Goal: Information Seeking & Learning: Learn about a topic

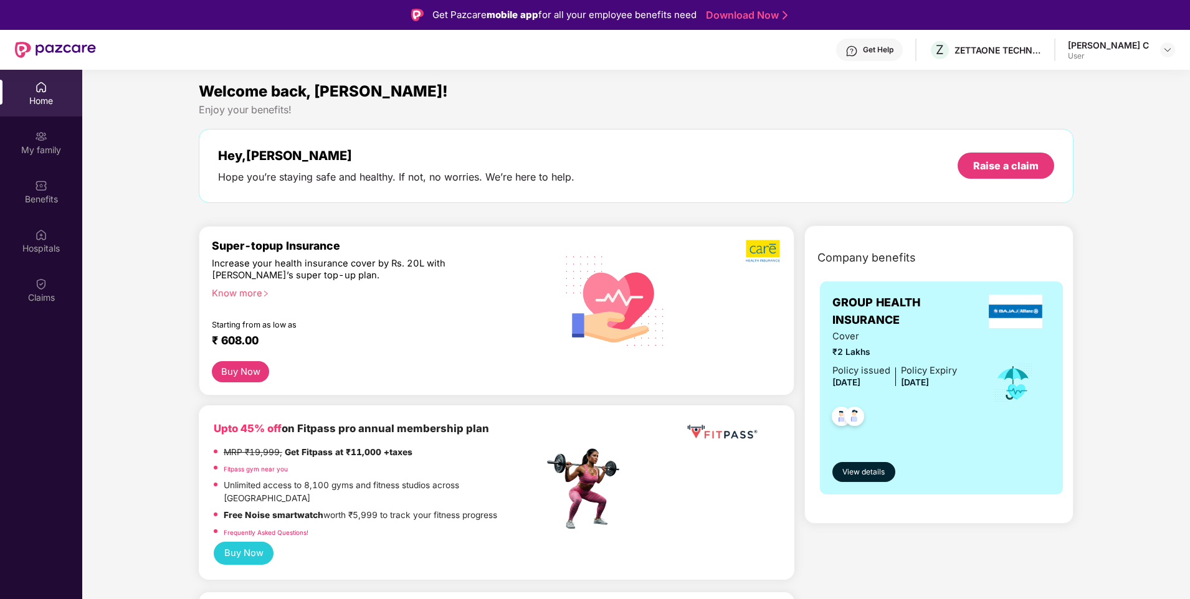
scroll to position [70, 0]
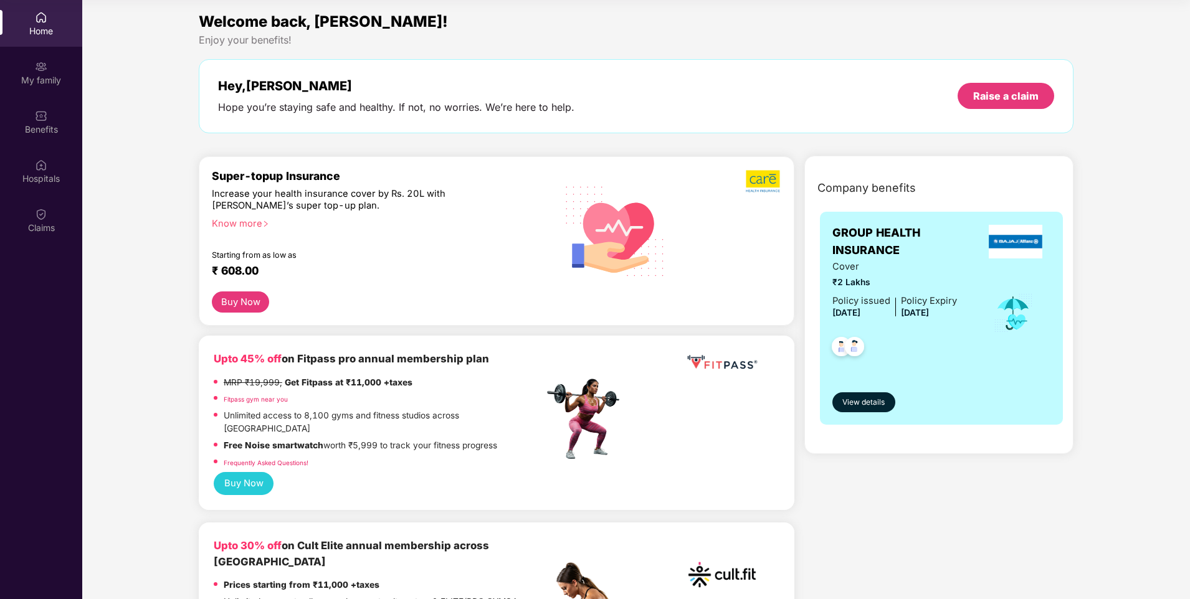
click at [258, 226] on div "Know more" at bounding box center [374, 222] width 325 height 9
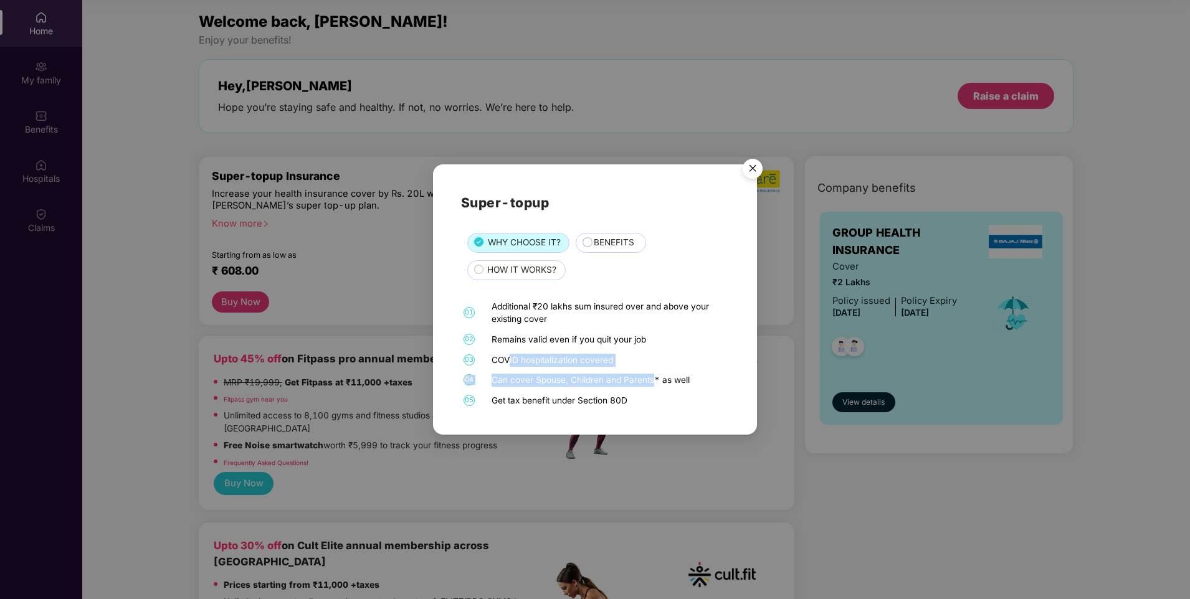
drag, startPoint x: 508, startPoint y: 361, endPoint x: 654, endPoint y: 371, distance: 145.5
click at [654, 371] on div "01 Additional ₹20 lakhs sum insured over and above your existing cover 02 Remai…" at bounding box center [595, 353] width 268 height 107
drag, startPoint x: 654, startPoint y: 371, endPoint x: 642, endPoint y: 359, distance: 17.2
click at [659, 359] on div "COVID hospitalization covered" at bounding box center [609, 360] width 235 height 13
drag, startPoint x: 496, startPoint y: 380, endPoint x: 566, endPoint y: 380, distance: 69.8
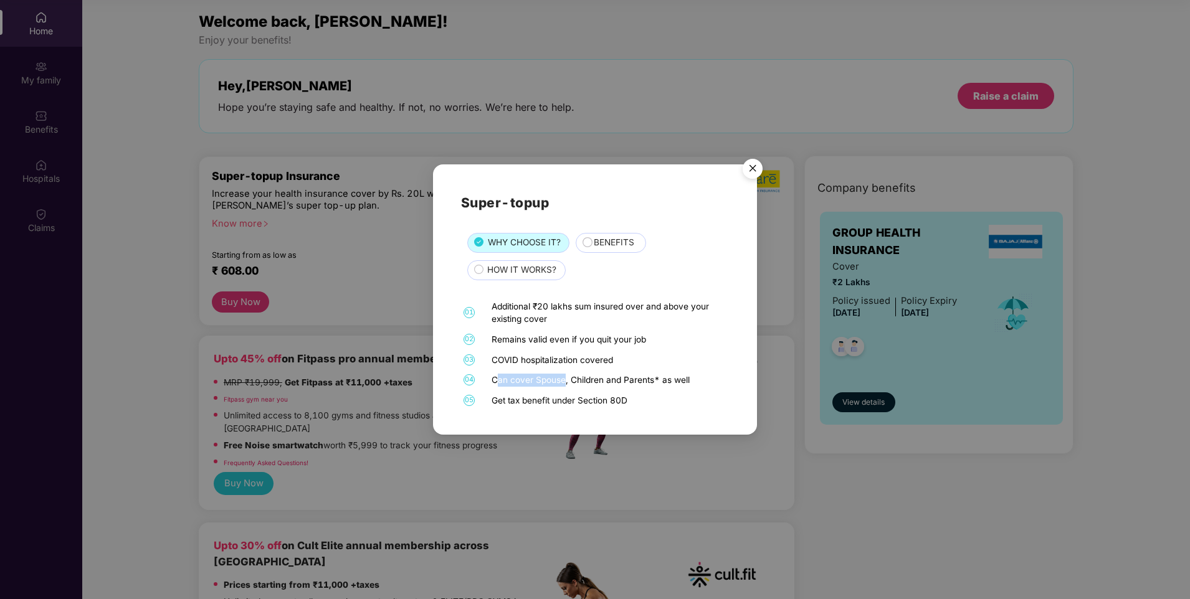
click at [566, 380] on div "Can cover Spouse, Children and Parents* as well" at bounding box center [609, 380] width 235 height 13
drag, startPoint x: 566, startPoint y: 380, endPoint x: 604, endPoint y: 380, distance: 38.6
click at [604, 380] on div "Can cover Spouse, Children and Parents* as well" at bounding box center [609, 380] width 235 height 13
click at [642, 378] on div "Can cover Spouse, Children and Parents* as well" at bounding box center [609, 380] width 235 height 13
drag, startPoint x: 493, startPoint y: 400, endPoint x: 633, endPoint y: 401, distance: 140.2
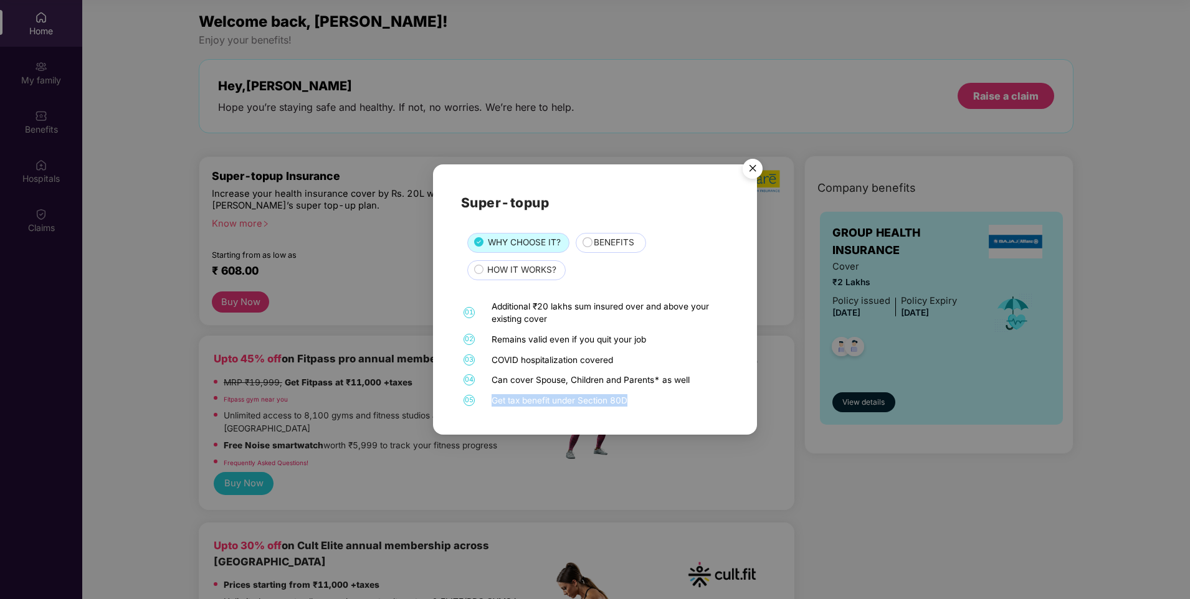
click at [633, 401] on div "Get tax benefit under Section 80D" at bounding box center [609, 400] width 235 height 13
drag, startPoint x: 633, startPoint y: 401, endPoint x: 646, endPoint y: 398, distance: 13.6
click at [646, 398] on div "Get tax benefit under Section 80D" at bounding box center [609, 400] width 235 height 13
click at [622, 242] on span "BENEFITS" at bounding box center [614, 243] width 40 height 14
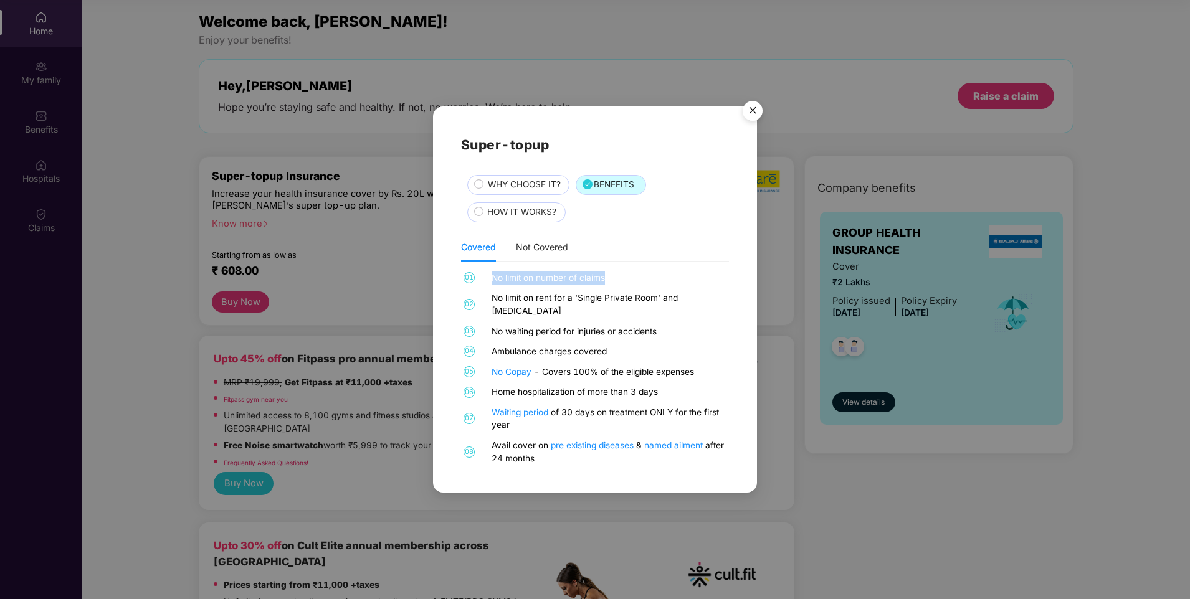
drag, startPoint x: 490, startPoint y: 287, endPoint x: 616, endPoint y: 284, distance: 125.3
click at [616, 284] on div "01 No limit on number of claims" at bounding box center [595, 278] width 268 height 13
drag, startPoint x: 492, startPoint y: 303, endPoint x: 701, endPoint y: 303, distance: 209.3
click at [701, 303] on div "No limit on rent for a 'Single Private Room' and [MEDICAL_DATA]" at bounding box center [609, 305] width 235 height 26
drag, startPoint x: 548, startPoint y: 321, endPoint x: 509, endPoint y: 326, distance: 39.0
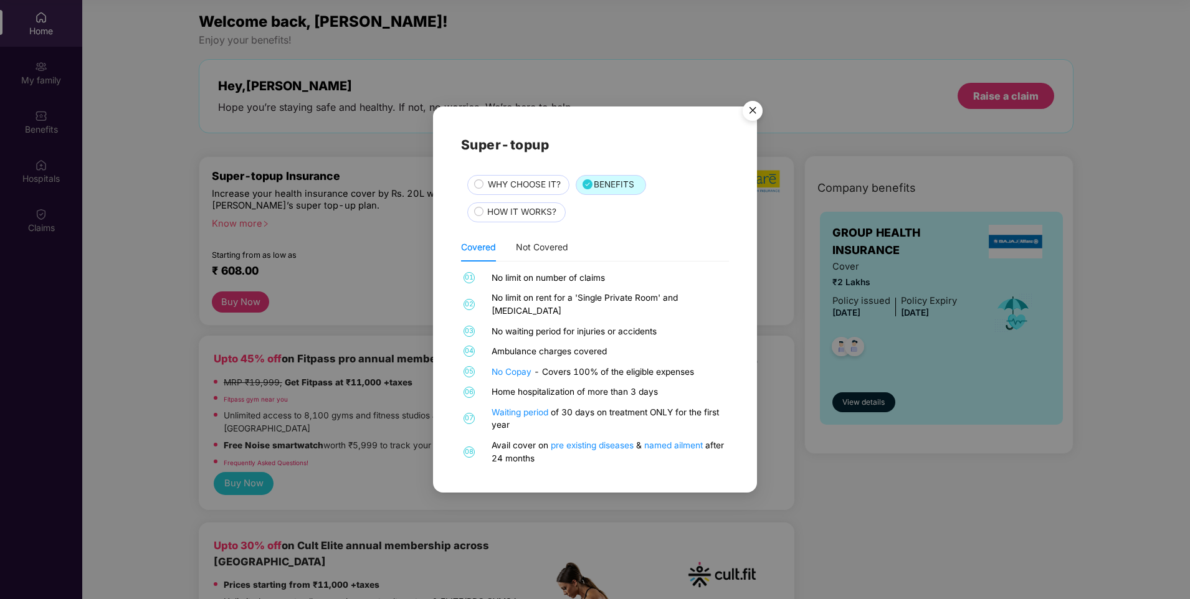
click at [547, 325] on div "No waiting period for injuries or accidents" at bounding box center [609, 331] width 235 height 13
drag, startPoint x: 498, startPoint y: 325, endPoint x: 662, endPoint y: 324, distance: 163.9
click at [662, 325] on div "No waiting period for injuries or accidents" at bounding box center [609, 331] width 235 height 13
click at [529, 345] on div "Ambulance charges covered" at bounding box center [609, 351] width 235 height 13
drag, startPoint x: 541, startPoint y: 331, endPoint x: 662, endPoint y: 328, distance: 120.3
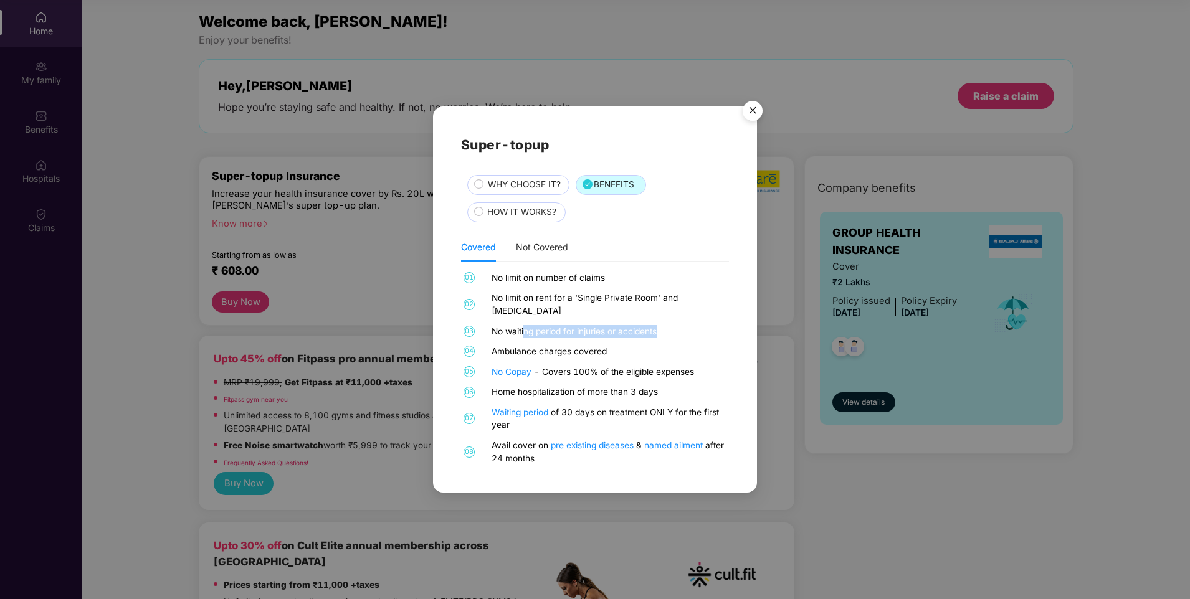
click at [662, 328] on div "No waiting period for injuries or accidents" at bounding box center [609, 331] width 235 height 13
drag, startPoint x: 490, startPoint y: 345, endPoint x: 623, endPoint y: 347, distance: 132.7
click at [623, 347] on div "04 Ambulance charges covered" at bounding box center [595, 351] width 268 height 13
drag, startPoint x: 505, startPoint y: 385, endPoint x: 672, endPoint y: 390, distance: 166.4
click at [672, 390] on div "Home hospitalization of more than 3 days" at bounding box center [609, 392] width 235 height 13
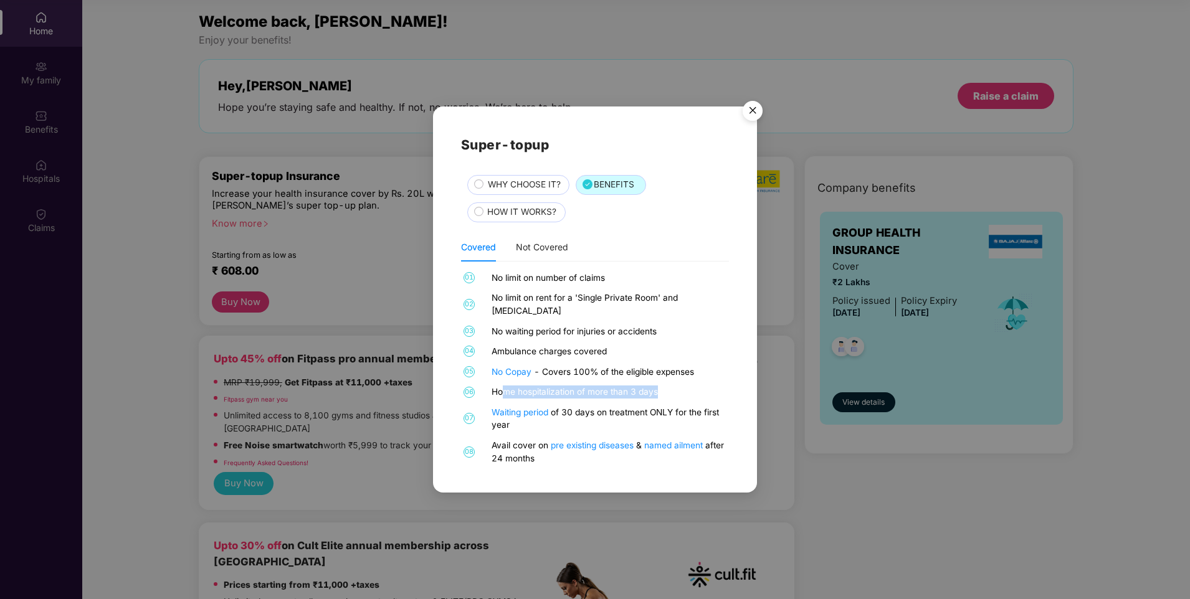
click at [673, 388] on div "Home hospitalization of more than 3 days" at bounding box center [609, 392] width 235 height 13
click at [545, 254] on div "Not Covered" at bounding box center [542, 247] width 52 height 14
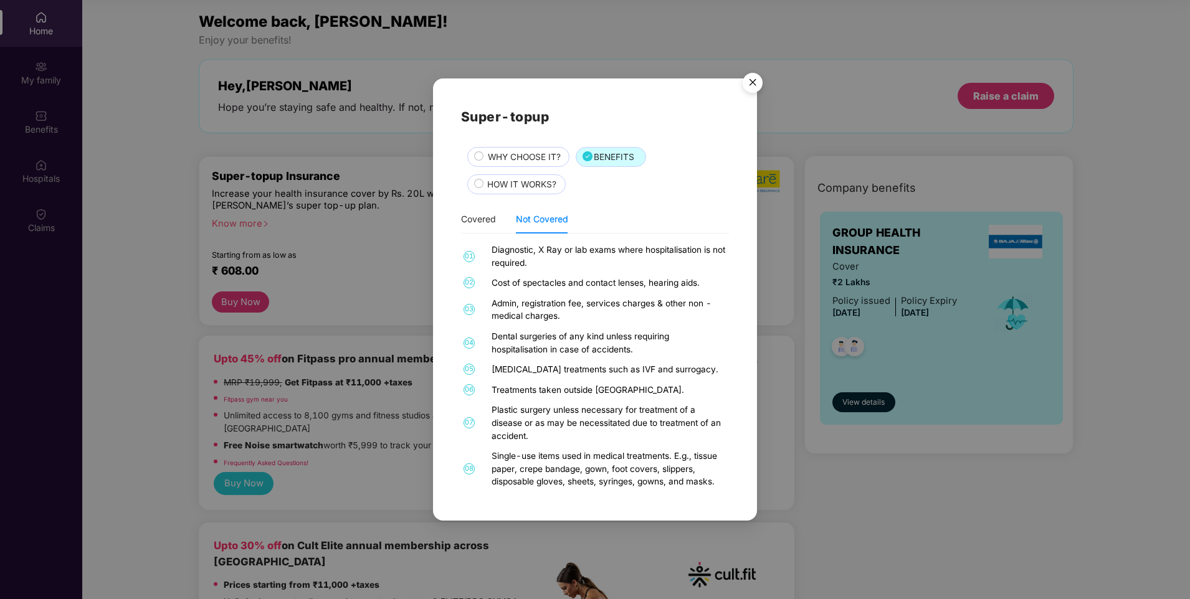
click at [510, 184] on span "HOW IT WORKS?" at bounding box center [521, 185] width 69 height 14
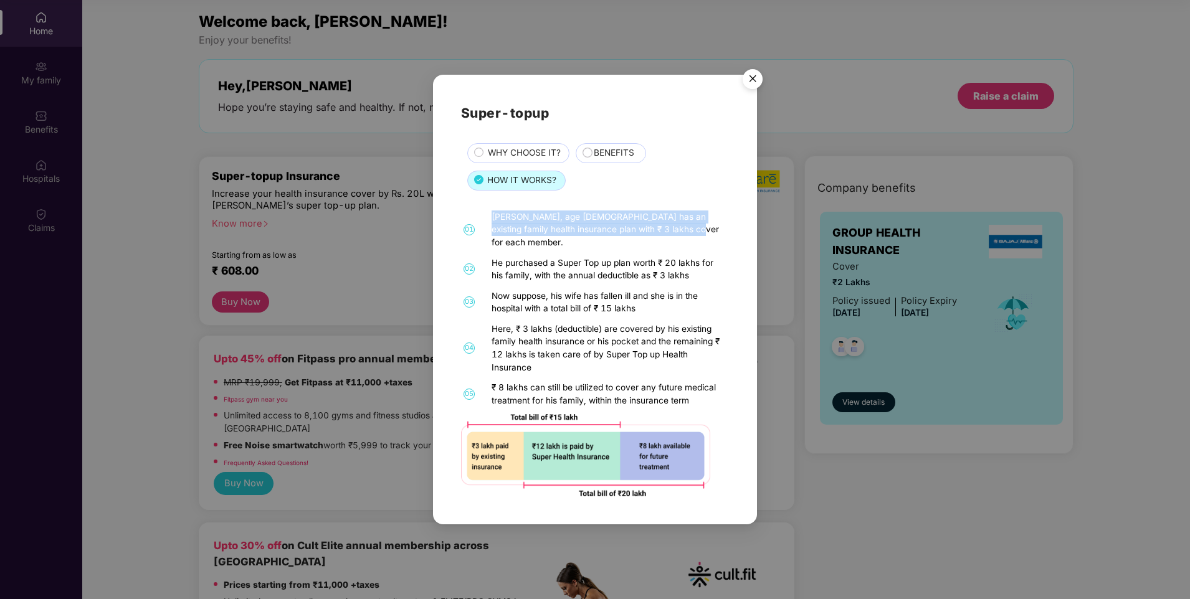
drag, startPoint x: 493, startPoint y: 224, endPoint x: 679, endPoint y: 243, distance: 186.7
click at [679, 243] on div "01 [PERSON_NAME], age [DEMOGRAPHIC_DATA] has an existing family health insuranc…" at bounding box center [595, 354] width 268 height 287
drag, startPoint x: 498, startPoint y: 254, endPoint x: 661, endPoint y: 257, distance: 162.6
click at [661, 257] on div "He purchased a Super Top up plan worth ₹ 20 lakhs for his family, with the annu…" at bounding box center [609, 270] width 235 height 26
drag, startPoint x: 661, startPoint y: 257, endPoint x: 700, endPoint y: 254, distance: 38.7
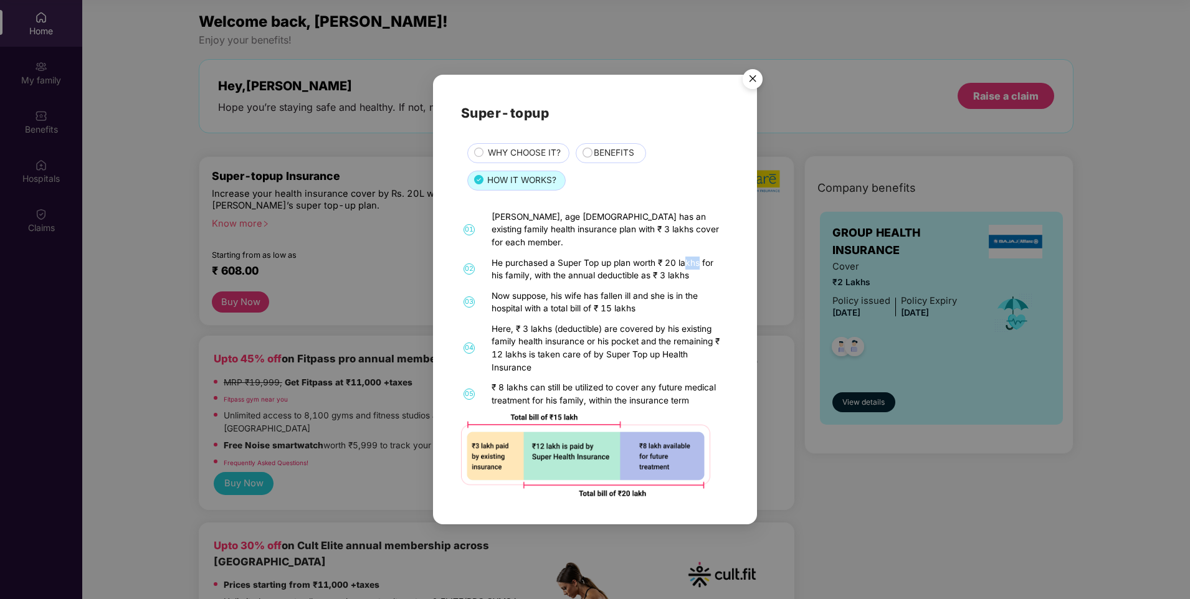
click at [700, 257] on div "He purchased a Super Top up plan worth ₹ 20 lakhs for his family, with the annu…" at bounding box center [609, 270] width 235 height 26
drag, startPoint x: 554, startPoint y: 272, endPoint x: 584, endPoint y: 272, distance: 30.5
click at [584, 272] on div "He purchased a Super Top up plan worth ₹ 20 lakhs for his family, with the annu…" at bounding box center [609, 270] width 235 height 26
click at [534, 270] on div "He purchased a Super Top up plan worth ₹ 20 lakhs for his family, with the annu…" at bounding box center [609, 270] width 235 height 26
drag, startPoint x: 548, startPoint y: 269, endPoint x: 694, endPoint y: 273, distance: 146.5
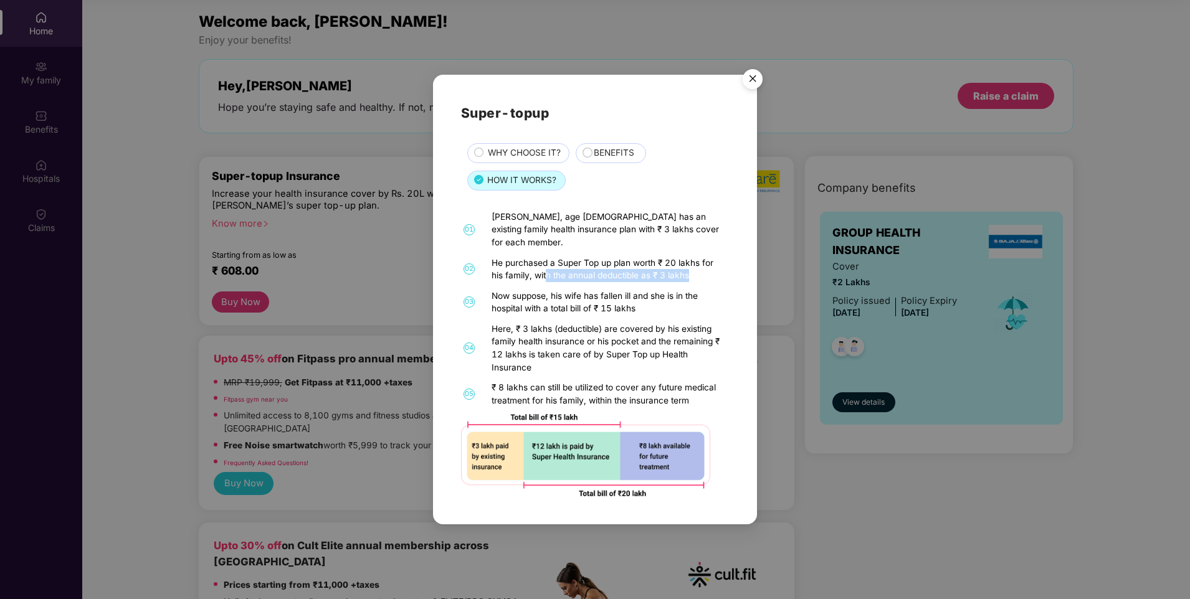
click at [694, 273] on div "He purchased a Super Top up plan worth ₹ 20 lakhs for his family, with the annu…" at bounding box center [609, 270] width 235 height 26
click at [696, 270] on div "He purchased a Super Top up plan worth ₹ 20 lakhs for his family, with the annu…" at bounding box center [609, 270] width 235 height 26
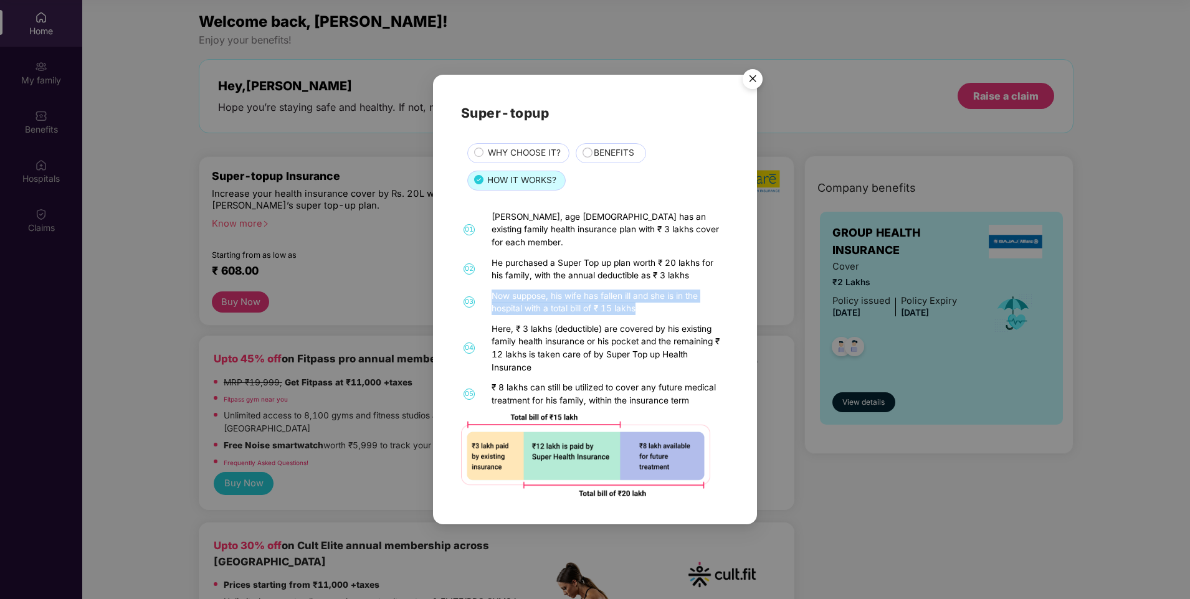
drag, startPoint x: 493, startPoint y: 288, endPoint x: 665, endPoint y: 300, distance: 171.7
click at [665, 300] on div "Now suppose, his wife has fallen ill and she is in the hospital with a total bi…" at bounding box center [609, 303] width 235 height 26
drag, startPoint x: 665, startPoint y: 300, endPoint x: 642, endPoint y: 304, distance: 22.8
click at [642, 304] on div "Now suppose, his wife has fallen ill and she is in the hospital with a total bi…" at bounding box center [609, 303] width 235 height 26
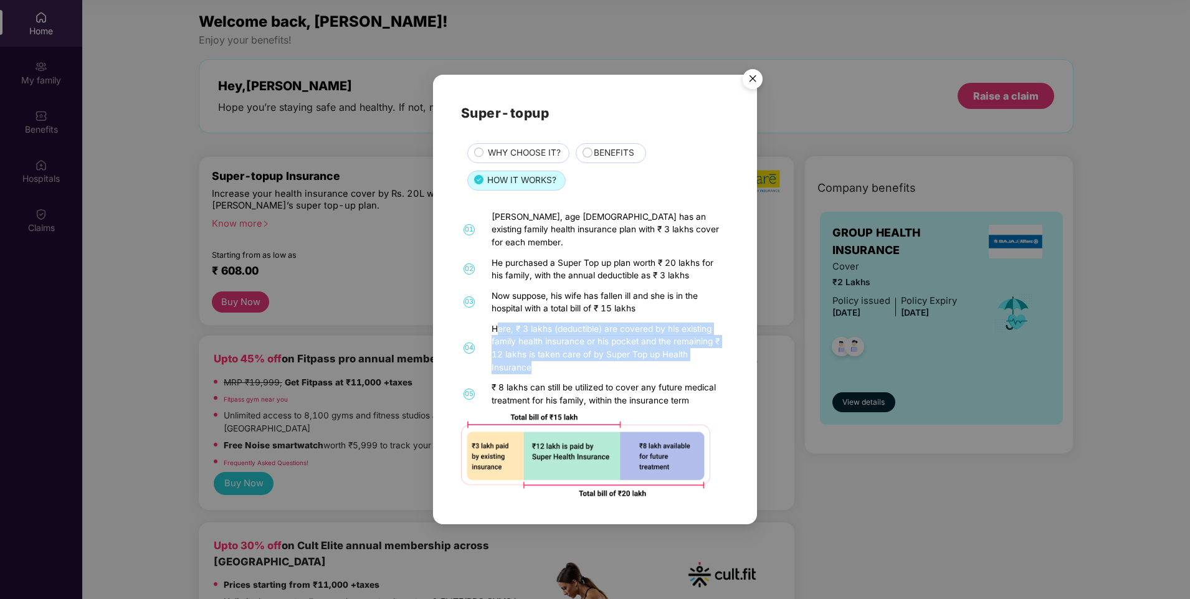
drag, startPoint x: 497, startPoint y: 323, endPoint x: 629, endPoint y: 363, distance: 138.4
click at [629, 363] on div "Here, ₹ 3 lakhs (deductible) are covered by his existing family health insuranc…" at bounding box center [609, 348] width 235 height 51
drag, startPoint x: 629, startPoint y: 363, endPoint x: 612, endPoint y: 354, distance: 19.5
click at [612, 354] on div "Here, ₹ 3 lakhs (deductible) are covered by his existing family health insuranc…" at bounding box center [609, 348] width 235 height 51
drag, startPoint x: 500, startPoint y: 381, endPoint x: 533, endPoint y: 383, distance: 33.0
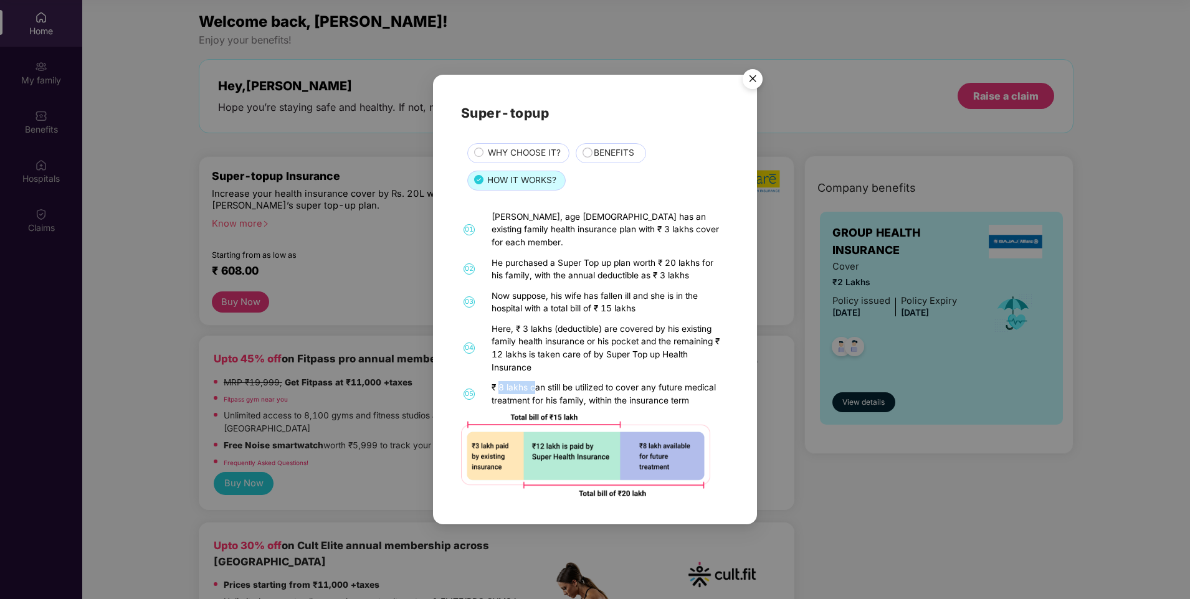
click at [533, 383] on div "₹ 8 lakhs can still be utilized to cover any future medical treatment for his f…" at bounding box center [609, 394] width 235 height 26
click at [540, 381] on div "₹ 8 lakhs can still be utilized to cover any future medical treatment for his f…" at bounding box center [609, 394] width 235 height 26
drag, startPoint x: 505, startPoint y: 375, endPoint x: 523, endPoint y: 381, distance: 18.3
click at [507, 381] on div "₹ 8 lakhs can still be utilized to cover any future medical treatment for his f…" at bounding box center [609, 394] width 235 height 26
drag, startPoint x: 549, startPoint y: 381, endPoint x: 726, endPoint y: 379, distance: 177.6
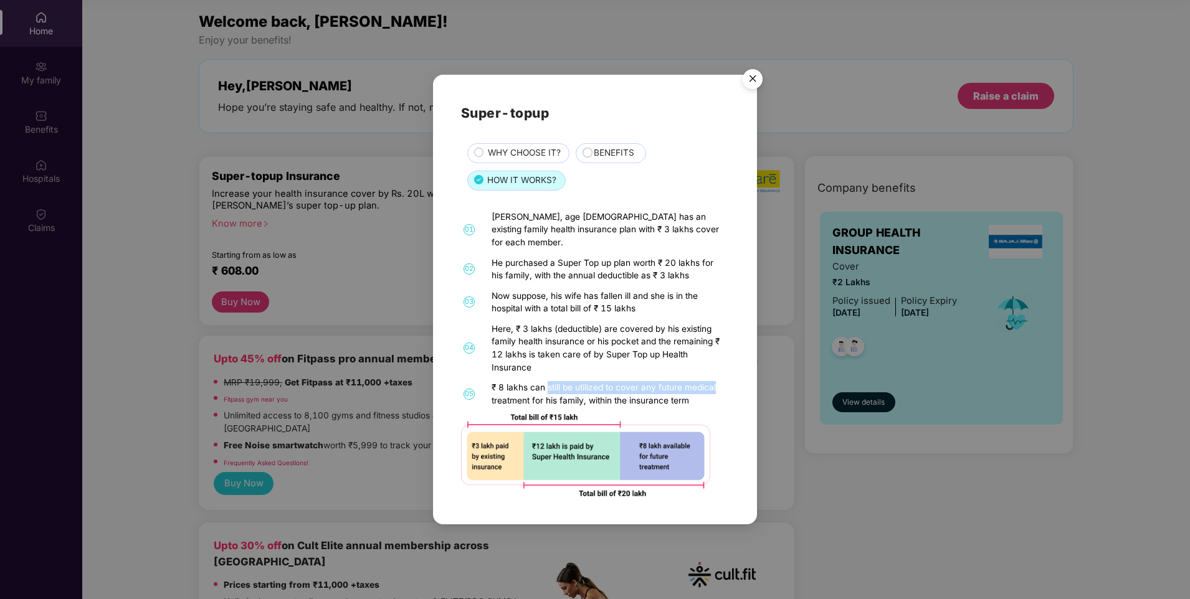
click at [726, 379] on div "01 [PERSON_NAME], age [DEMOGRAPHIC_DATA] has an existing family health insuranc…" at bounding box center [595, 354] width 268 height 287
drag, startPoint x: 545, startPoint y: 396, endPoint x: 591, endPoint y: 394, distance: 46.1
click at [591, 394] on div "₹ 8 lakhs can still be utilized to cover any future medical treatment for his f…" at bounding box center [609, 394] width 235 height 26
drag, startPoint x: 591, startPoint y: 394, endPoint x: 633, endPoint y: 399, distance: 42.0
click at [633, 399] on div "₹ 8 lakhs can still be utilized to cover any future medical treatment for his f…" at bounding box center [609, 394] width 235 height 26
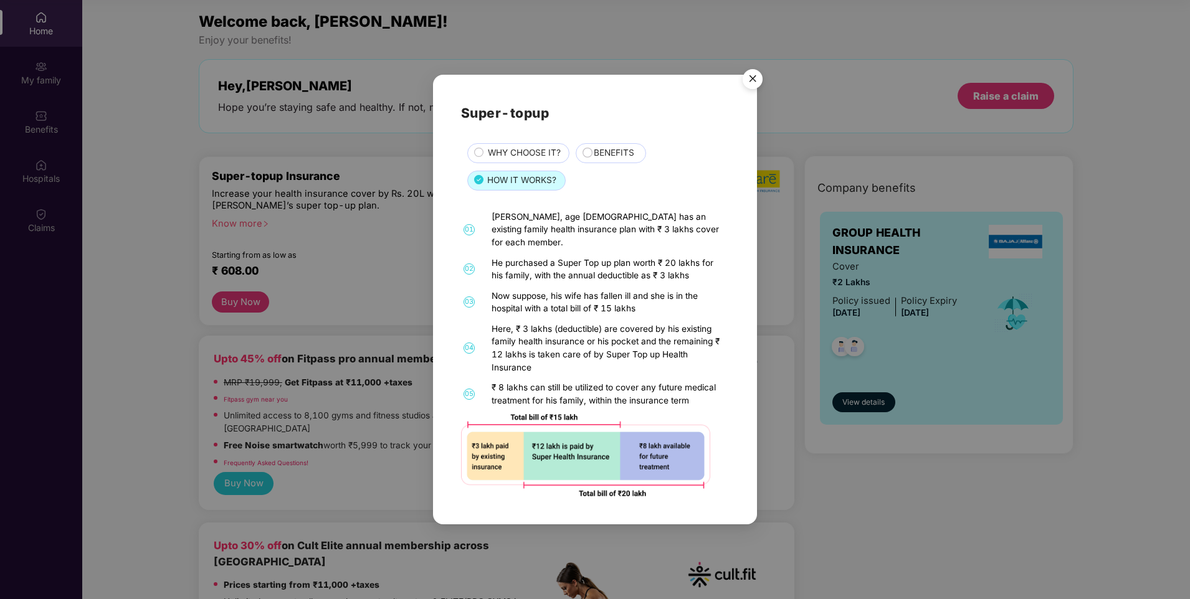
click at [699, 395] on div "₹ 8 lakhs can still be utilized to cover any future medical treatment for his f…" at bounding box center [609, 394] width 235 height 26
click at [745, 84] on img "Close" at bounding box center [752, 81] width 35 height 35
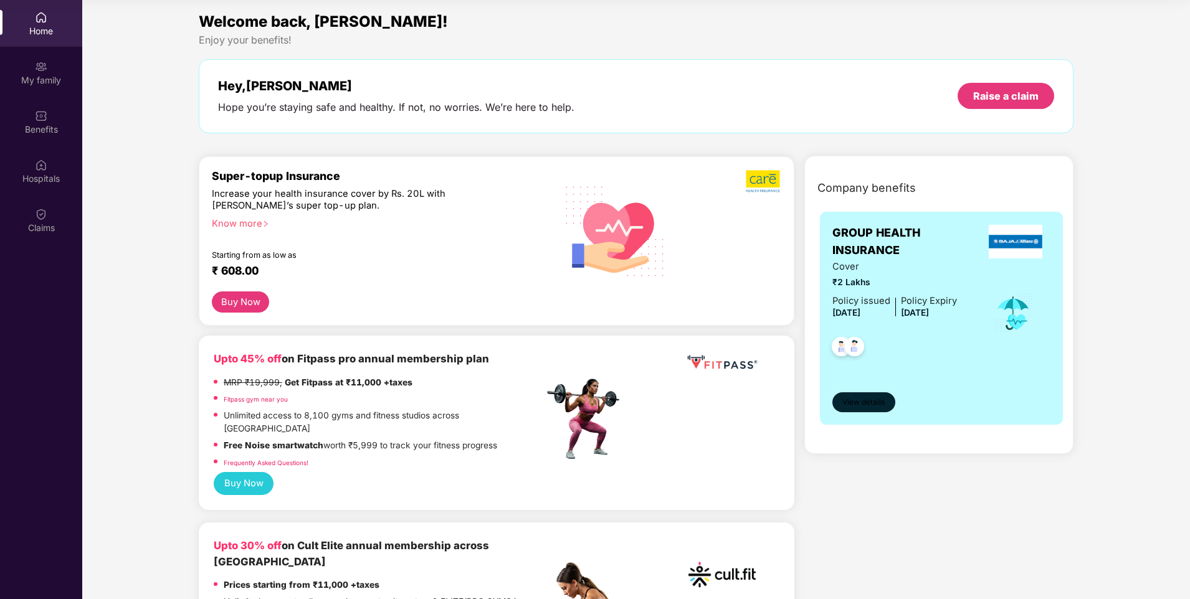
click at [871, 401] on span "View details" at bounding box center [863, 403] width 42 height 12
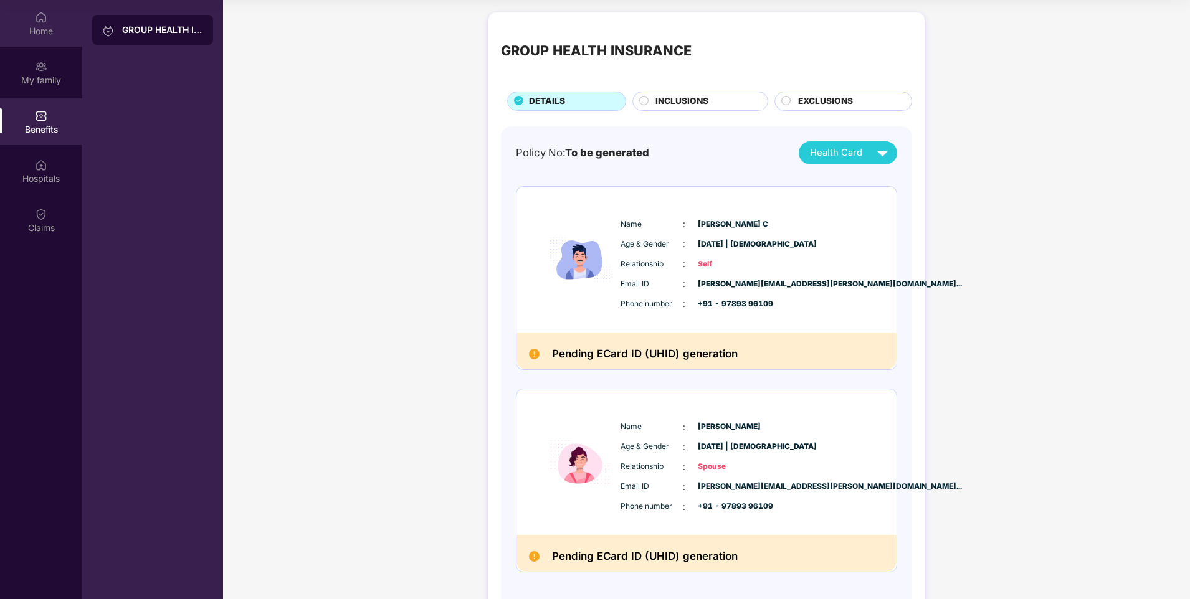
click at [41, 28] on div "Home" at bounding box center [41, 31] width 82 height 12
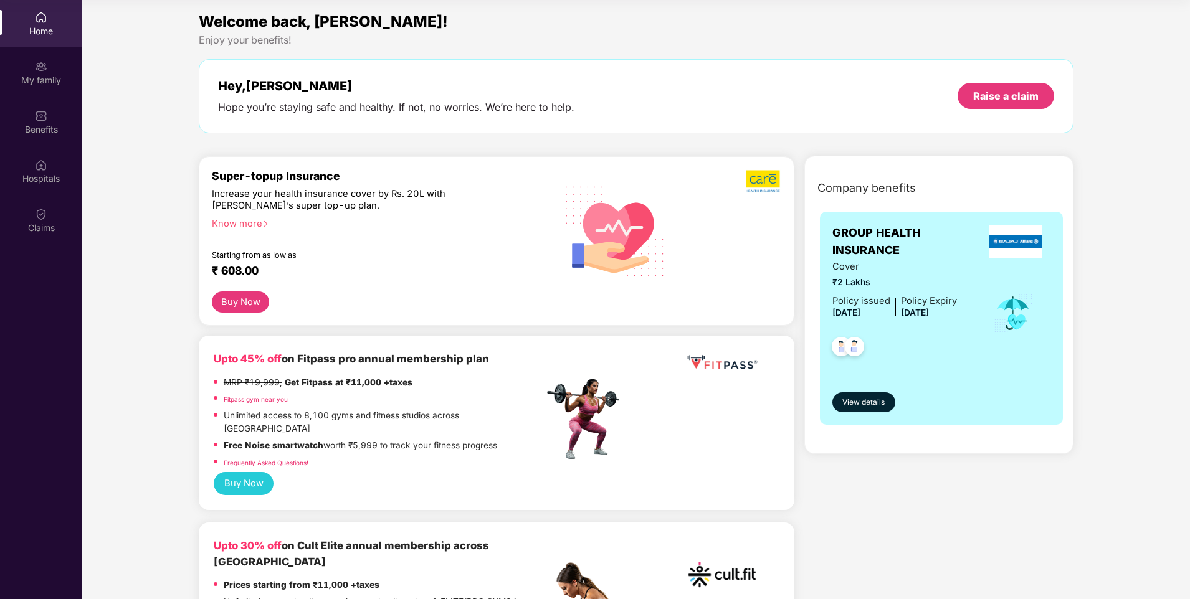
click at [318, 280] on div "Super-topup Insurance Increase your health insurance cover by Rs. 20L with [PER…" at bounding box center [378, 230] width 332 height 122
click at [268, 221] on icon "right" at bounding box center [265, 224] width 7 height 7
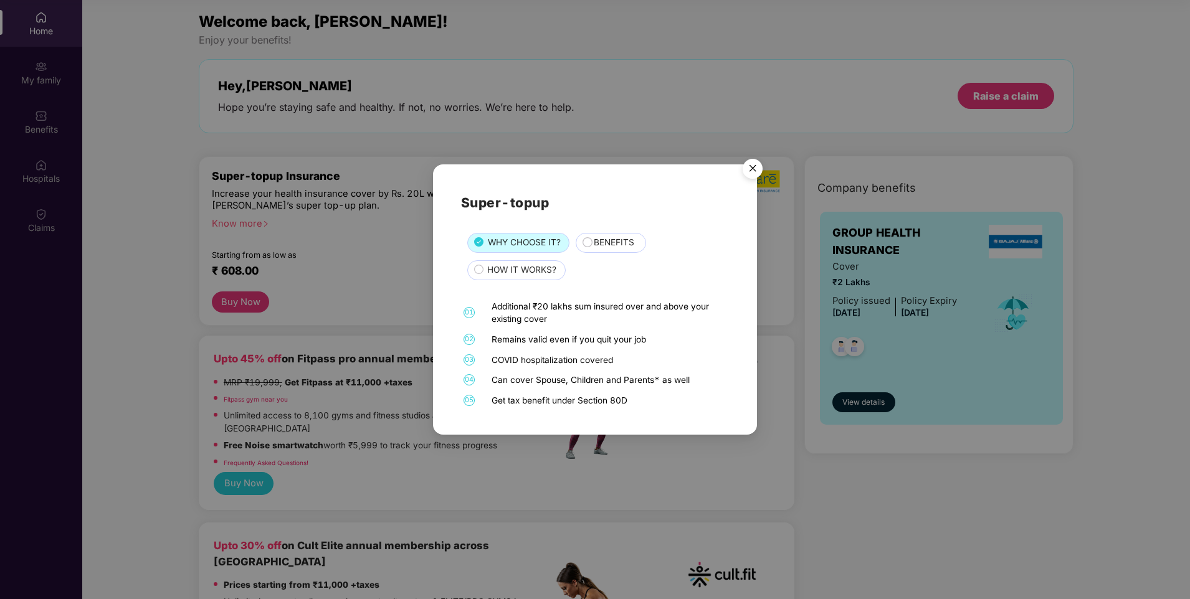
click at [752, 174] on img "Close" at bounding box center [752, 170] width 35 height 35
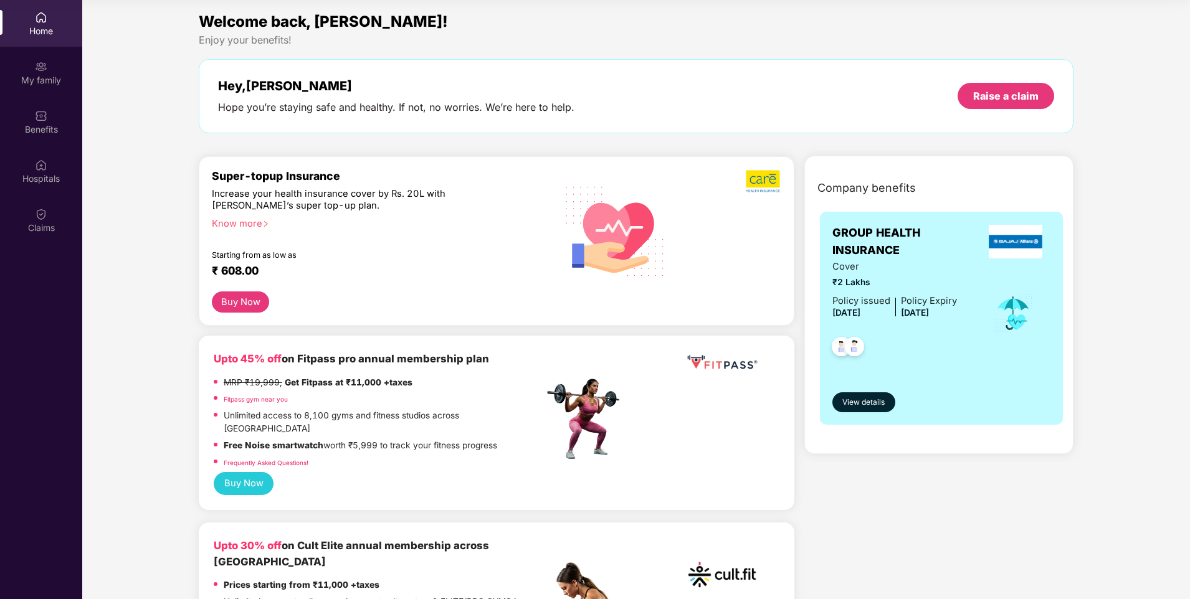
click at [240, 227] on div "Know more" at bounding box center [374, 222] width 325 height 9
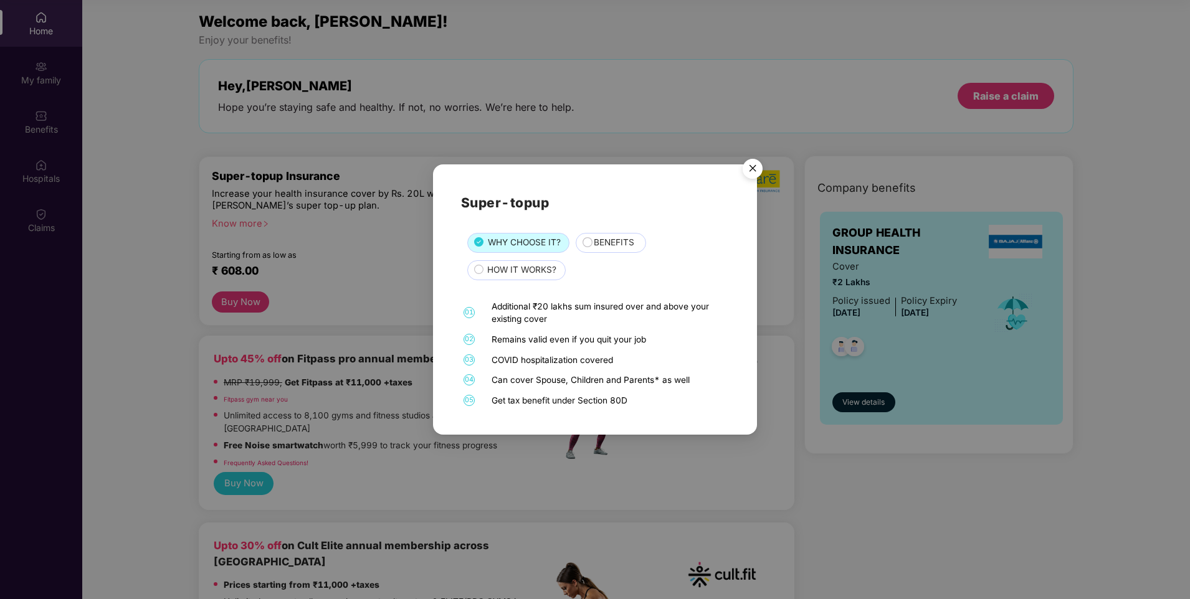
click at [752, 169] on img "Close" at bounding box center [752, 170] width 35 height 35
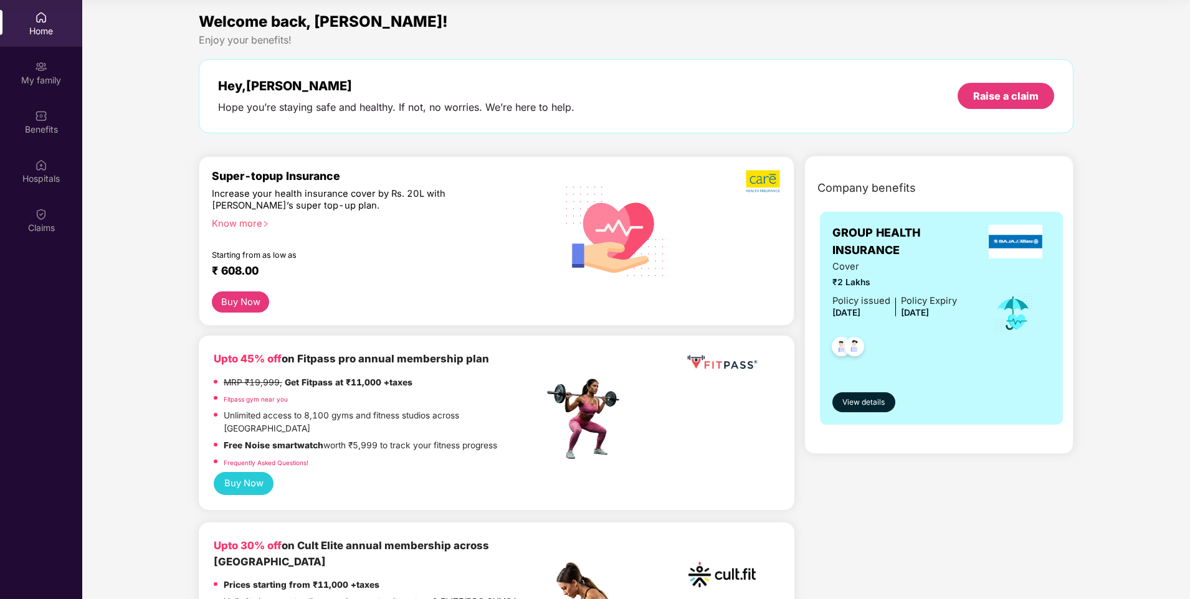
click at [433, 285] on div "Super-topup Insurance Increase your health insurance cover by Rs. 20L with [PER…" at bounding box center [378, 230] width 332 height 122
